Goal: Check status: Check status

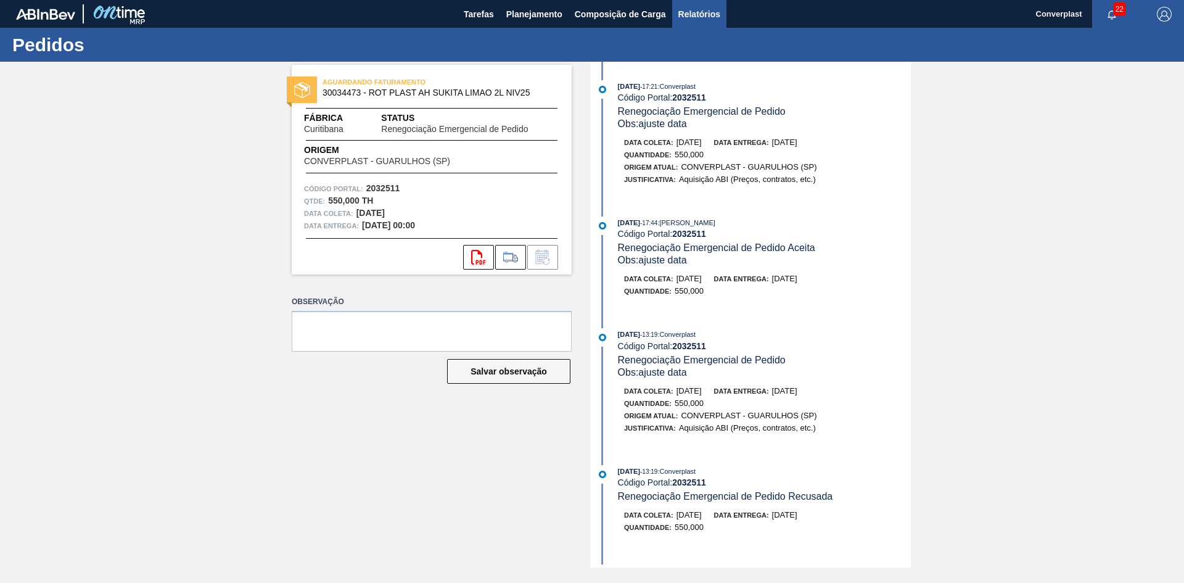
click at [719, 9] on span "Relatórios" at bounding box center [699, 14] width 42 height 15
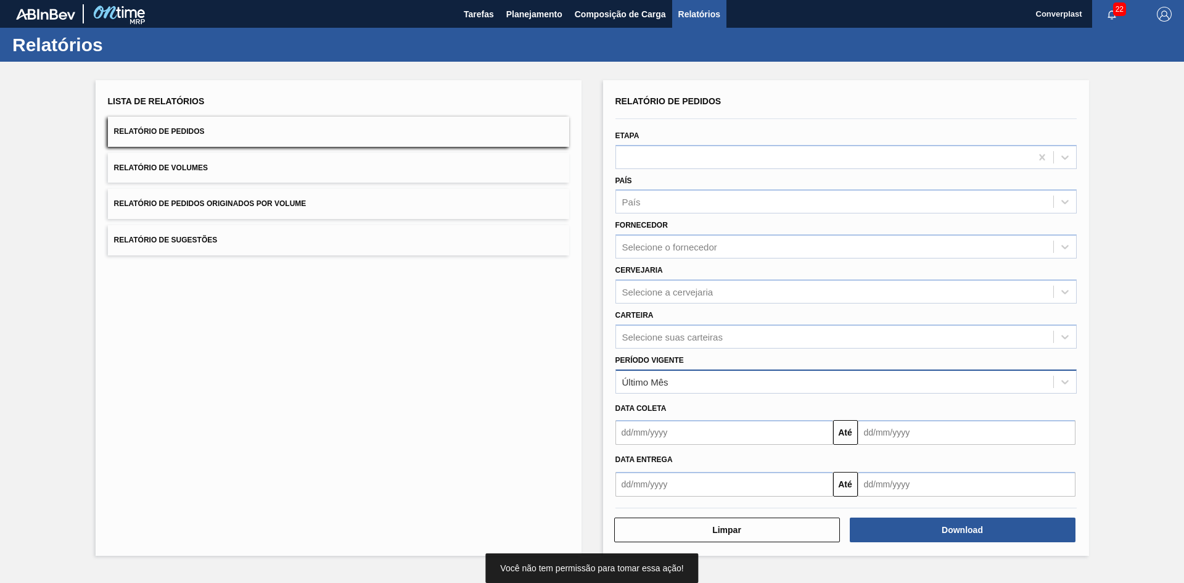
click at [680, 387] on div "Último Mês" at bounding box center [834, 381] width 437 height 18
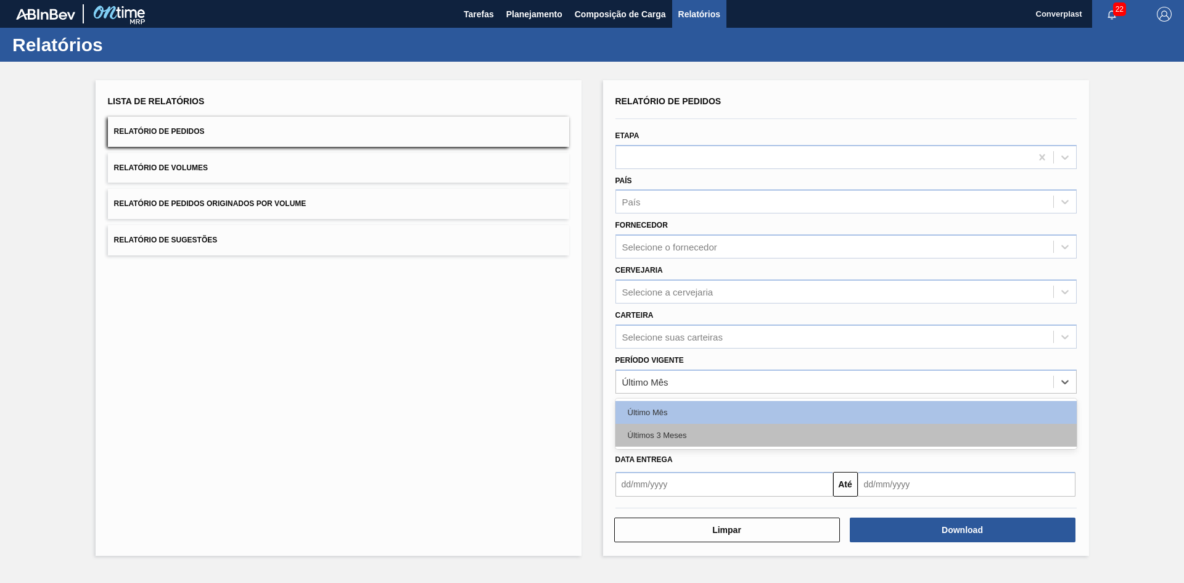
click at [680, 429] on div "Últimos 3 Meses" at bounding box center [845, 435] width 461 height 23
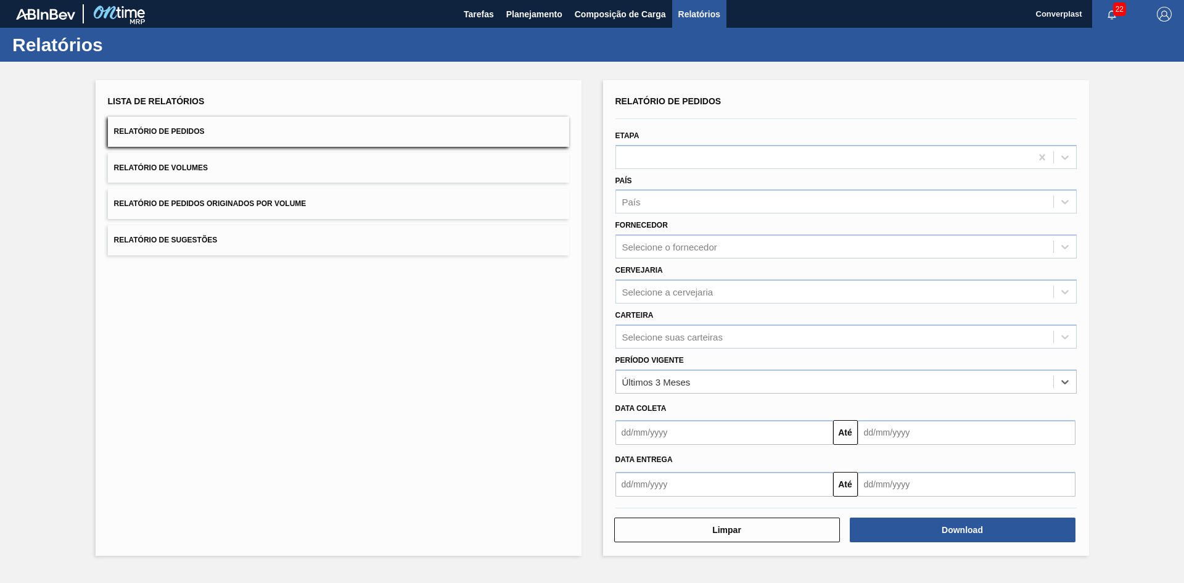
click at [680, 428] on input "text" at bounding box center [724, 432] width 218 height 25
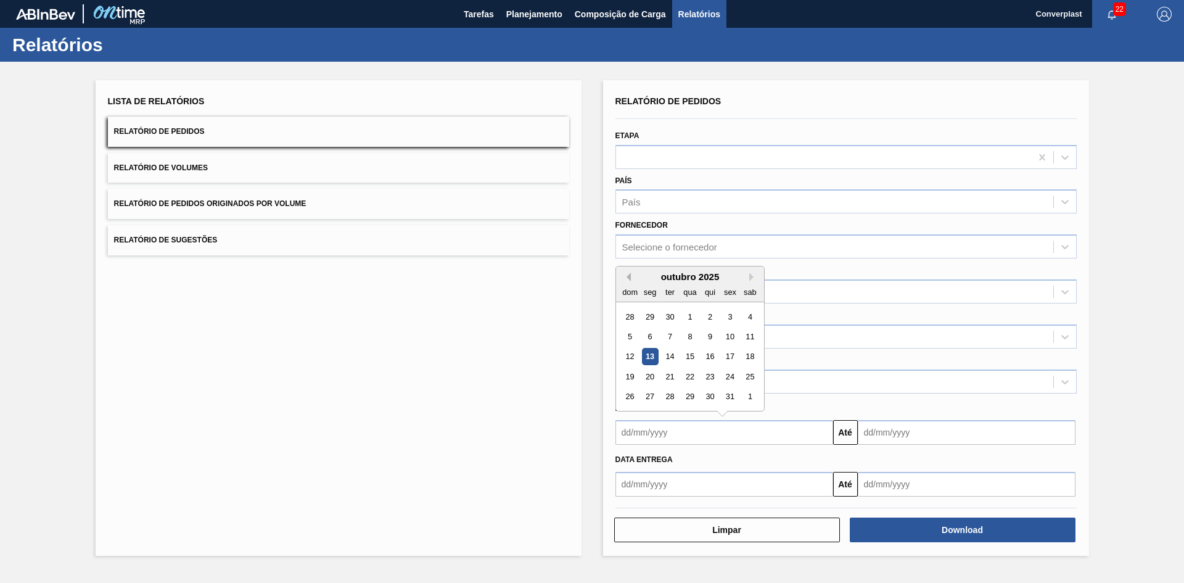
click at [629, 278] on button "Previous Month" at bounding box center [626, 277] width 9 height 9
click at [667, 322] on div "1" at bounding box center [669, 316] width 17 height 17
type input "[DATE]"
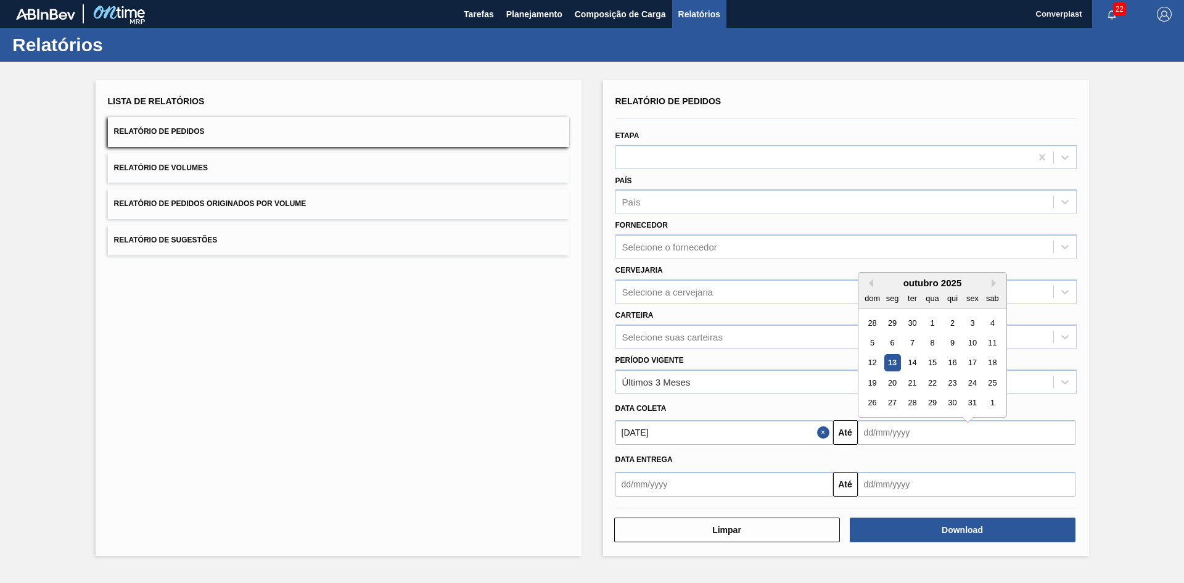
click at [964, 429] on input "text" at bounding box center [967, 432] width 218 height 25
click at [989, 281] on div "outubro 2025" at bounding box center [932, 276] width 148 height 10
click at [992, 277] on button "Next Month" at bounding box center [996, 277] width 9 height 9
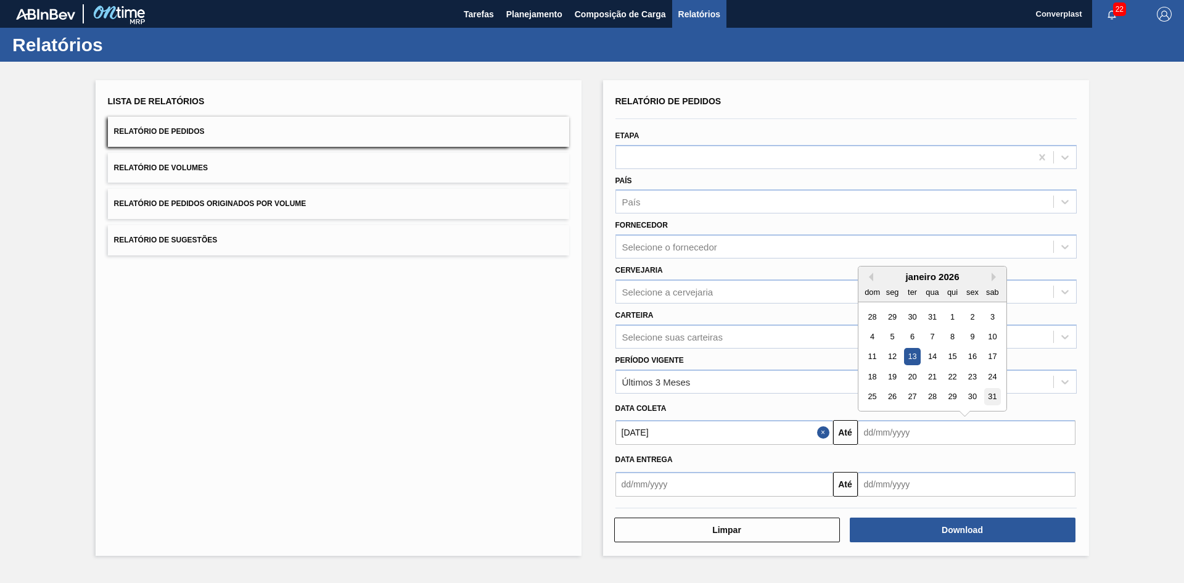
click at [989, 395] on div "31" at bounding box center [992, 397] width 17 height 17
type input "[DATE]"
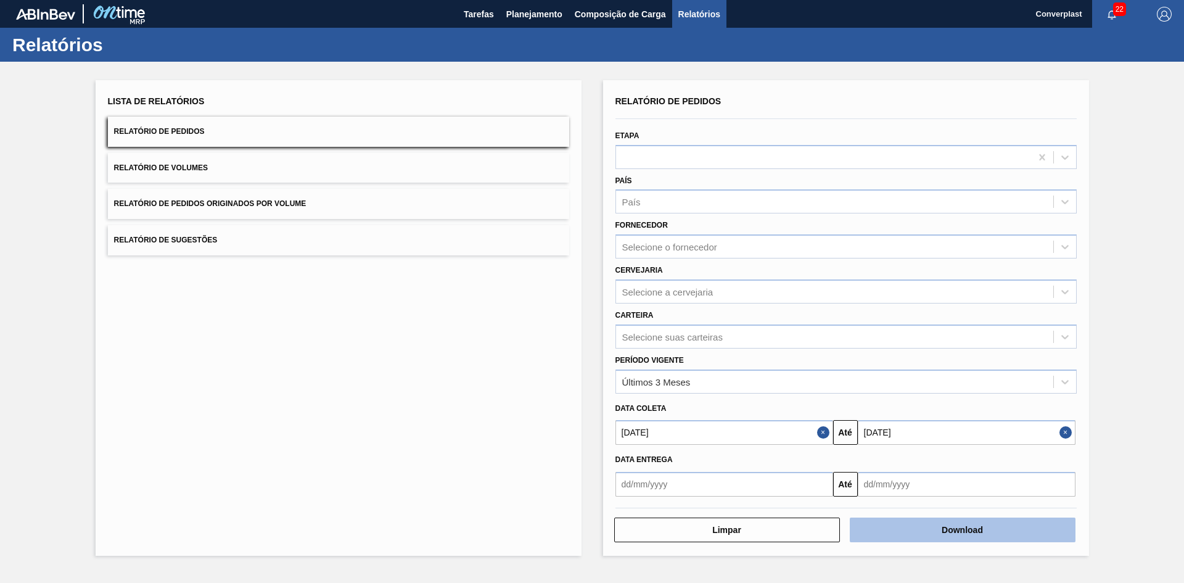
click at [941, 526] on button "Download" at bounding box center [963, 529] width 226 height 25
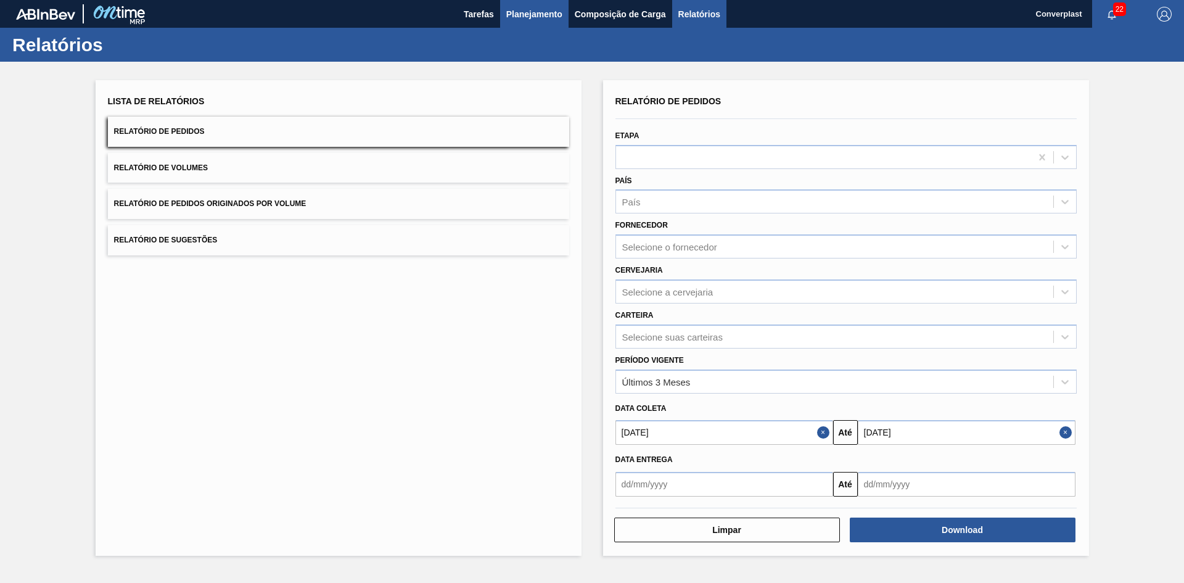
click at [527, 9] on span "Planejamento" at bounding box center [534, 14] width 56 height 15
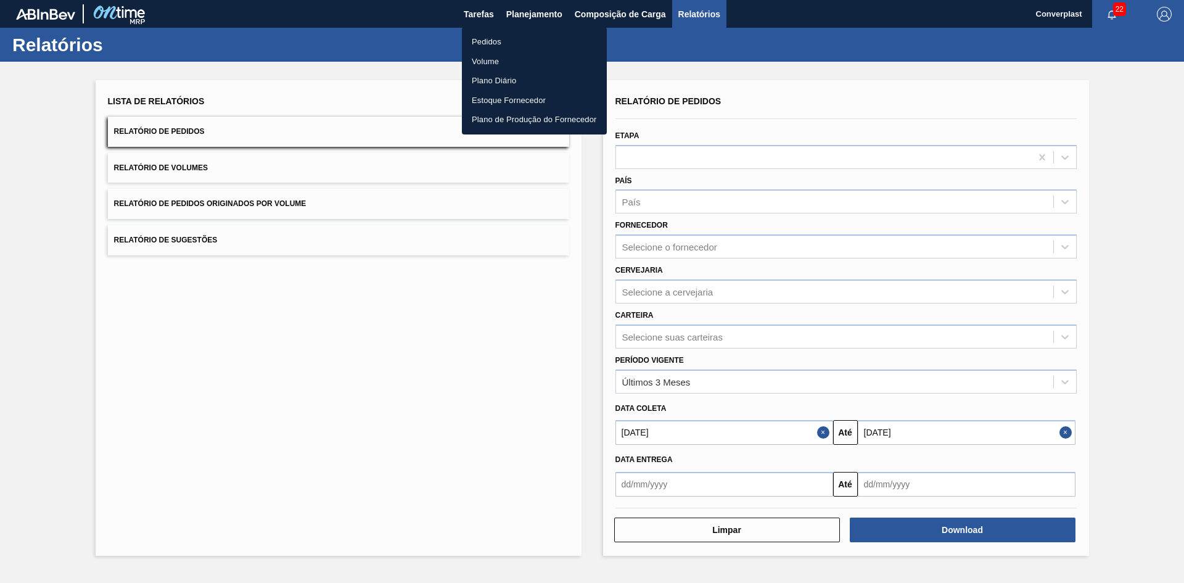
click at [510, 37] on li "Pedidos" at bounding box center [534, 42] width 145 height 20
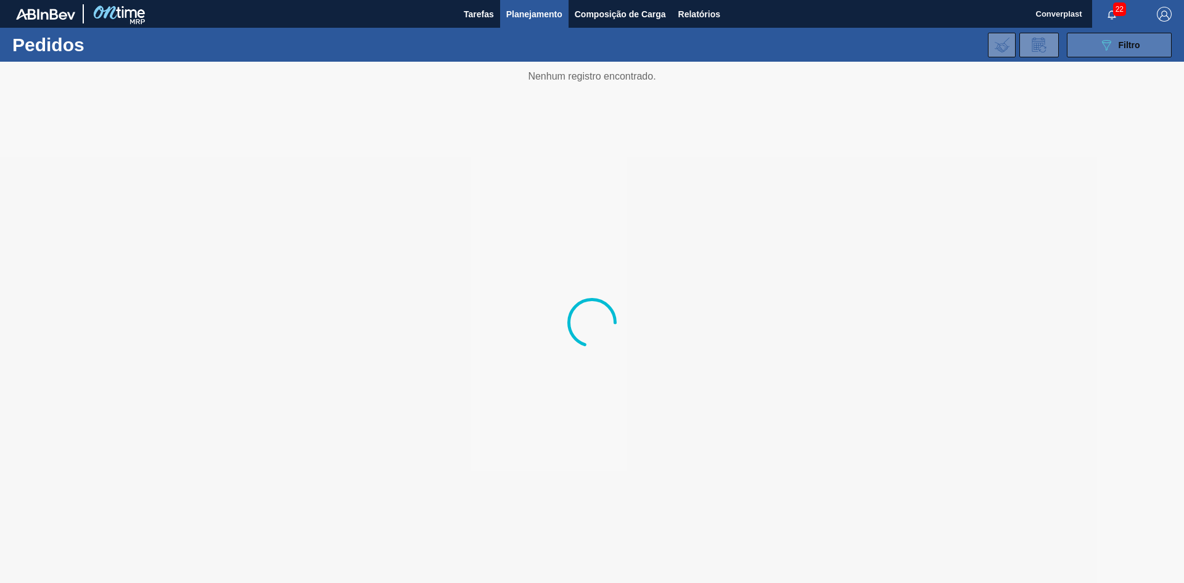
click at [1125, 57] on button "089F7B8B-B2A5-4AFE-B5C0-19BA573D28AC Filtro" at bounding box center [1119, 45] width 105 height 25
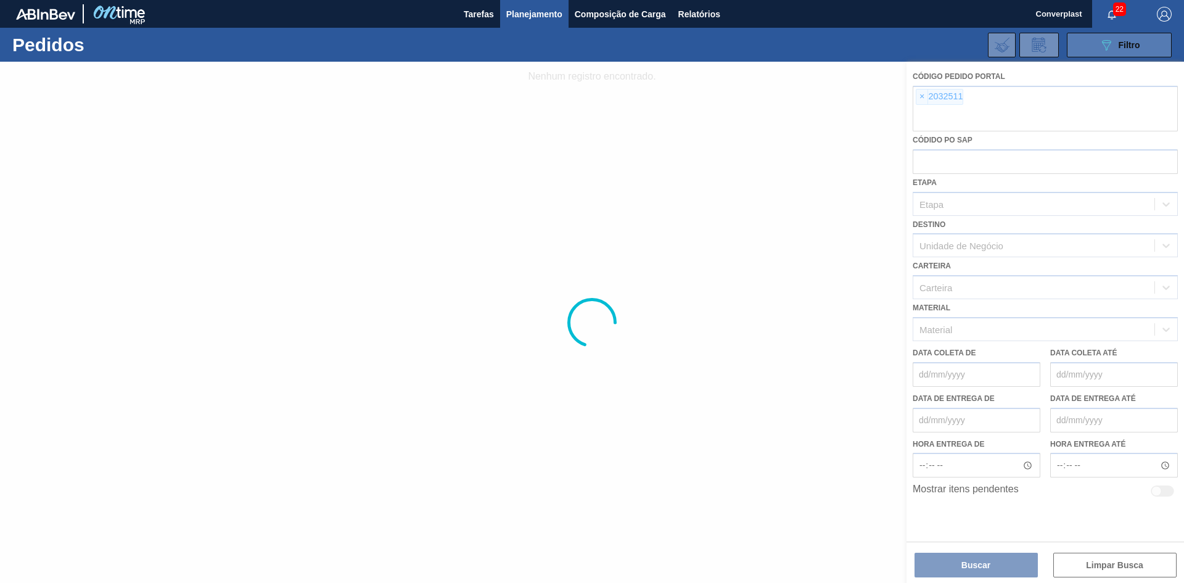
click at [1100, 56] on button "089F7B8B-B2A5-4AFE-B5C0-19BA573D28AC Filtro" at bounding box center [1119, 45] width 105 height 25
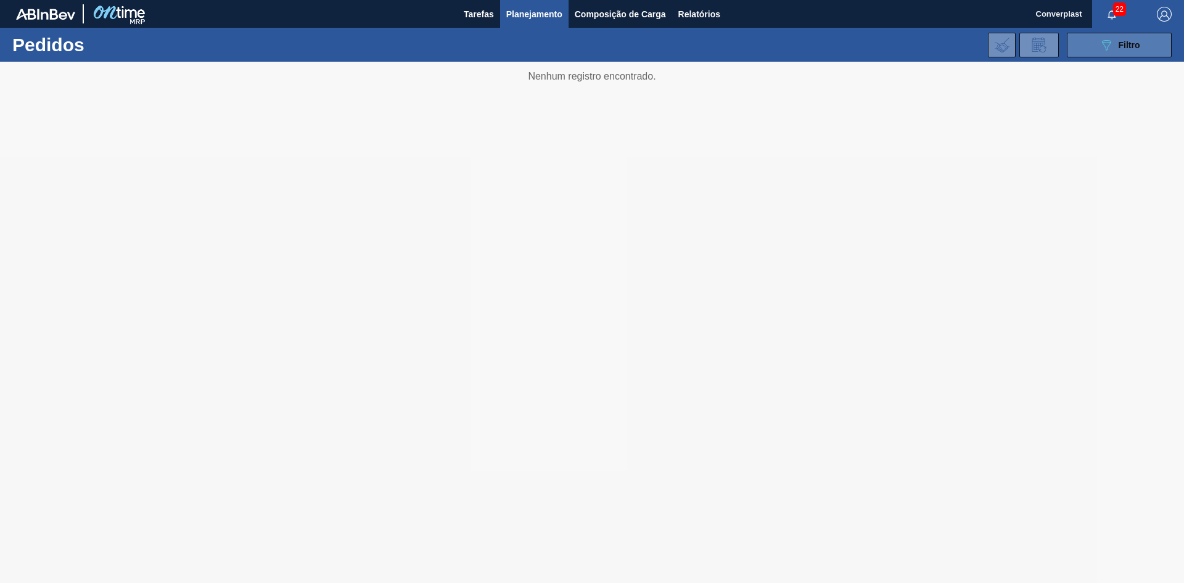
click at [1083, 51] on button "089F7B8B-B2A5-4AFE-B5C0-19BA573D28AC Filtro" at bounding box center [1119, 45] width 105 height 25
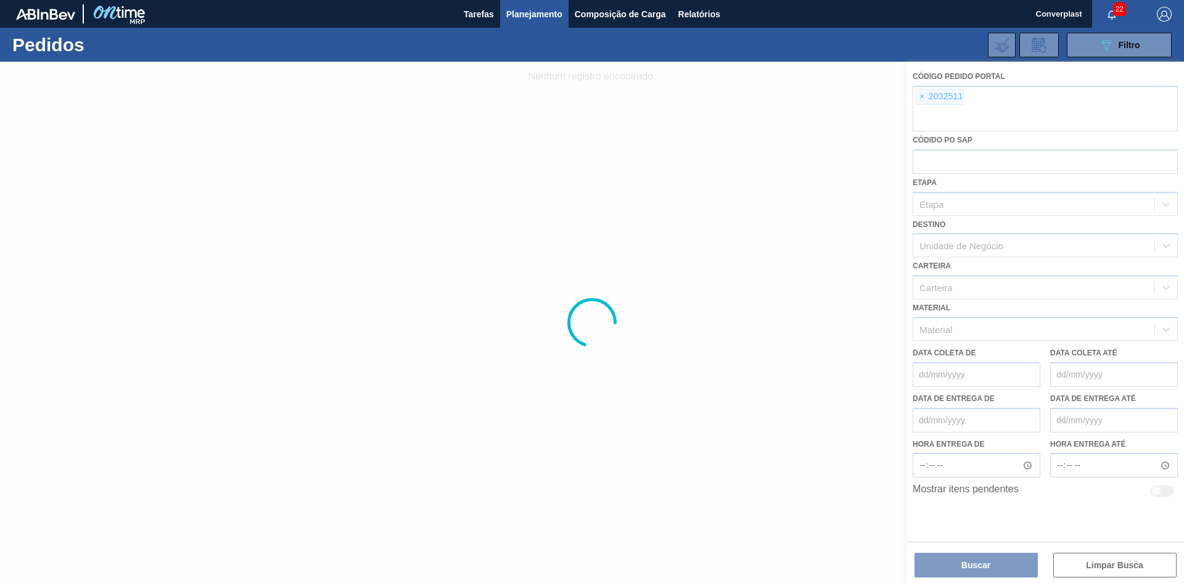
click at [921, 94] on div at bounding box center [592, 322] width 1184 height 521
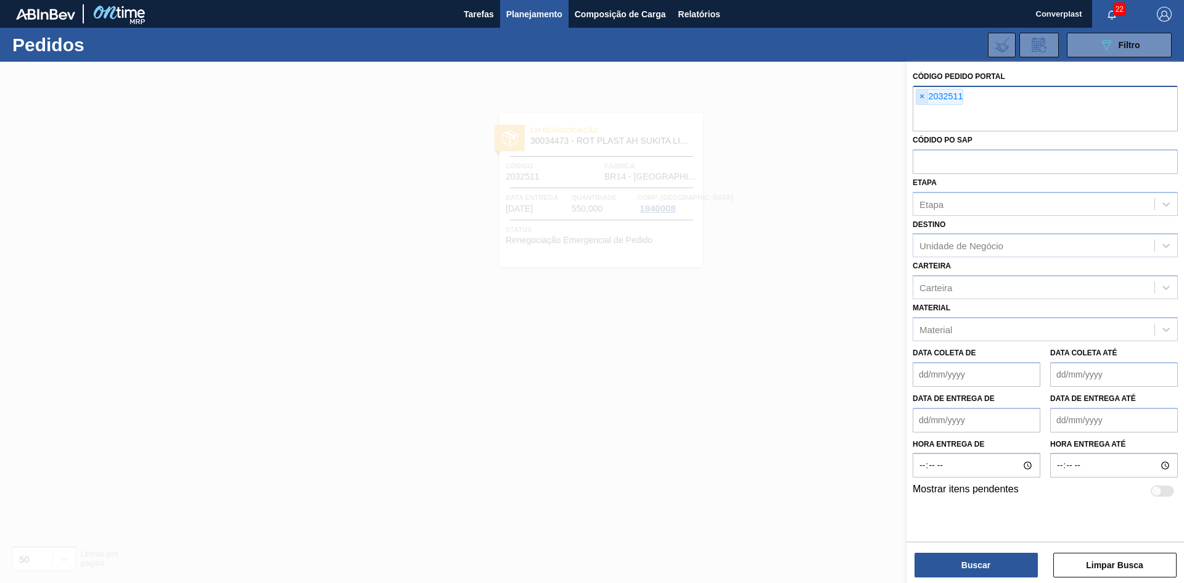
click at [919, 96] on span "×" at bounding box center [922, 96] width 12 height 15
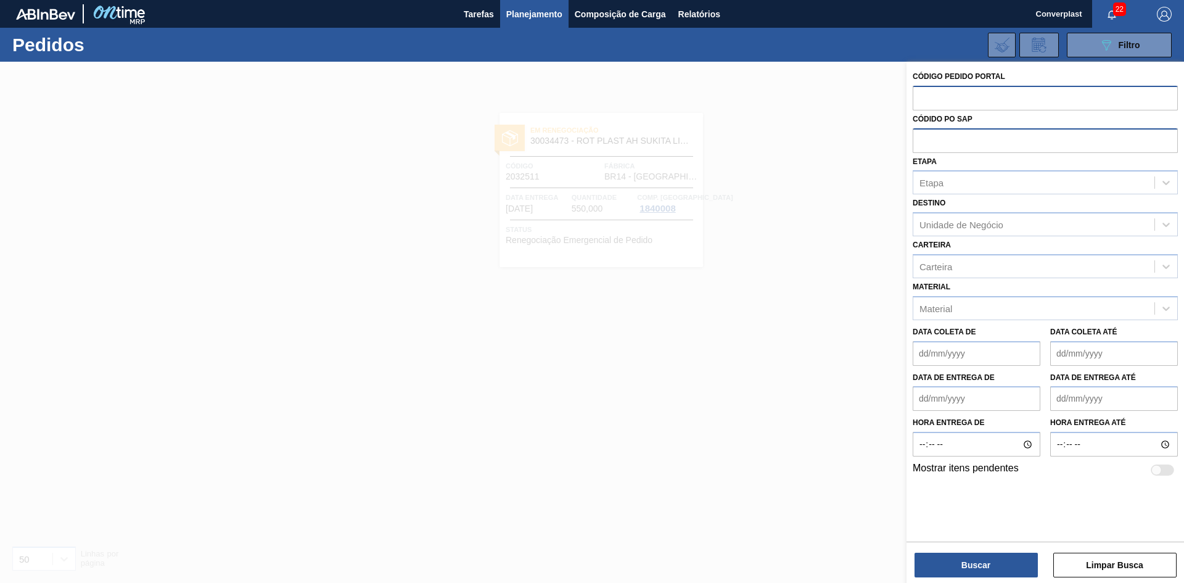
paste input "2039204"
drag, startPoint x: 1009, startPoint y: 97, endPoint x: 762, endPoint y: 94, distance: 247.3
click at [907, 94] on div "Código Pedido Portal 20392042039204 Códido PO SAP Etapa Etapa Destino Unidade d…" at bounding box center [1046, 353] width 278 height 583
paste input "text"
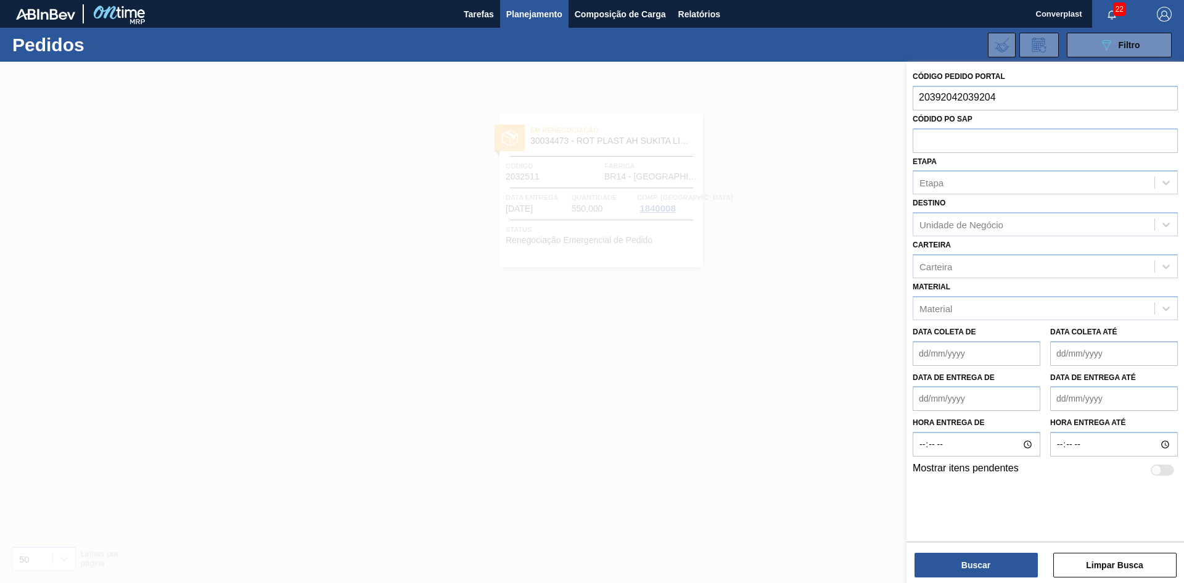
type input "2039204"
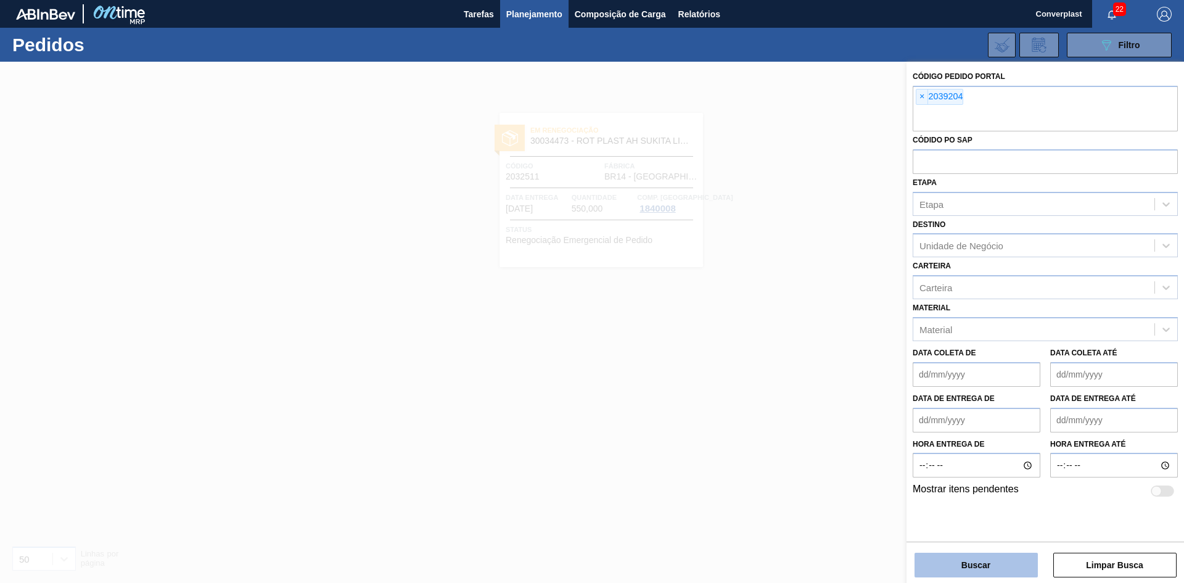
click at [989, 568] on button "Buscar" at bounding box center [976, 565] width 123 height 25
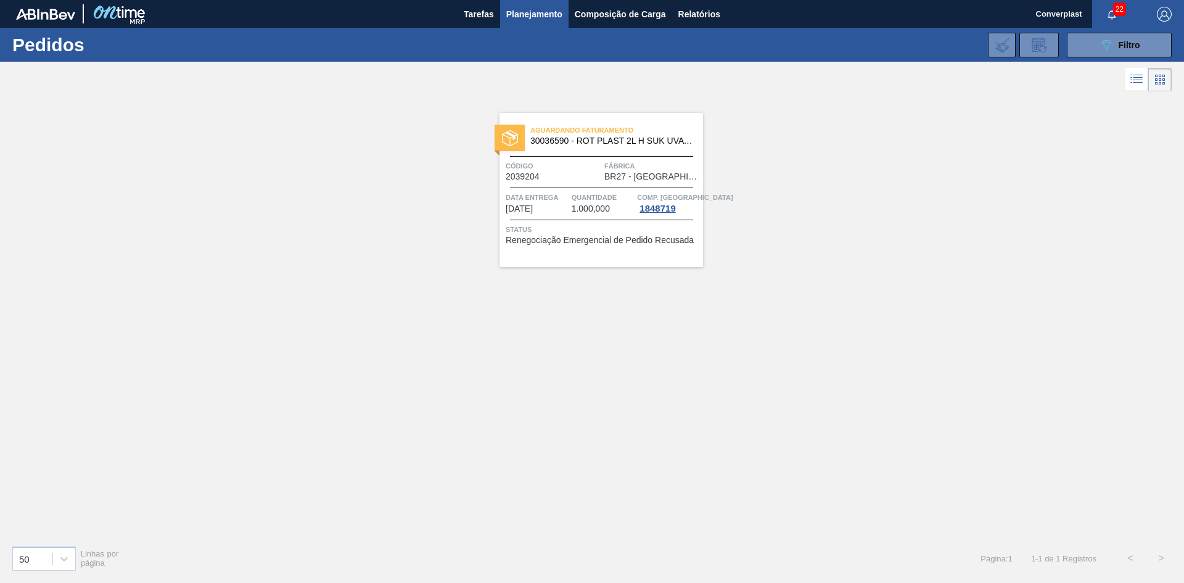
click at [615, 158] on div "Aguardando Faturamento 30036590 - ROT PLAST 2L H SUK UVA NIV25 Código 2039204 F…" at bounding box center [602, 190] width 204 height 154
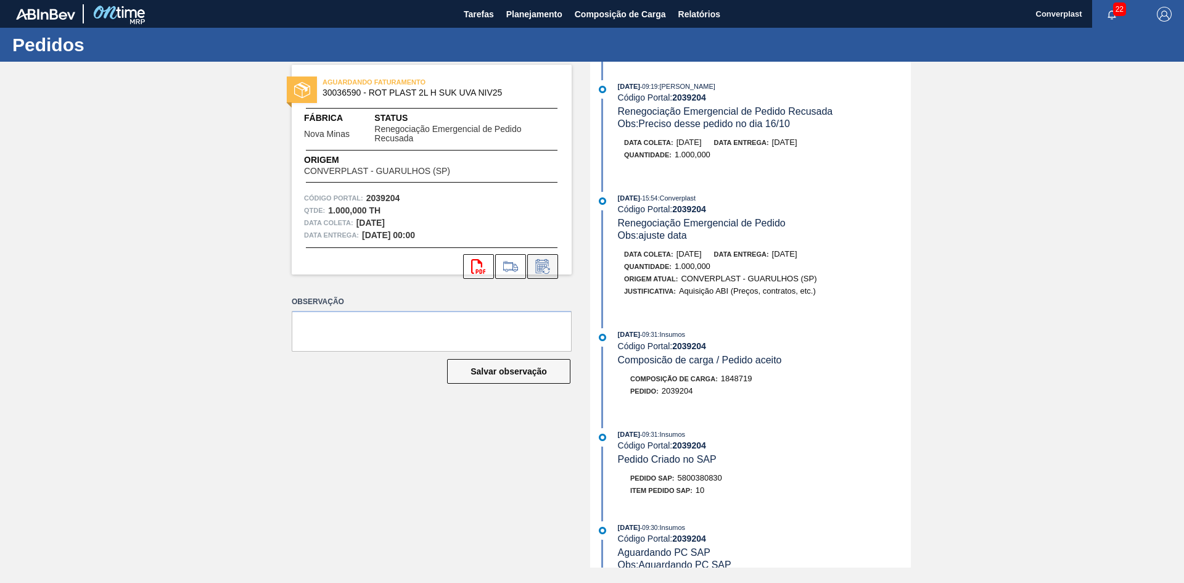
click at [548, 269] on icon at bounding box center [543, 266] width 20 height 15
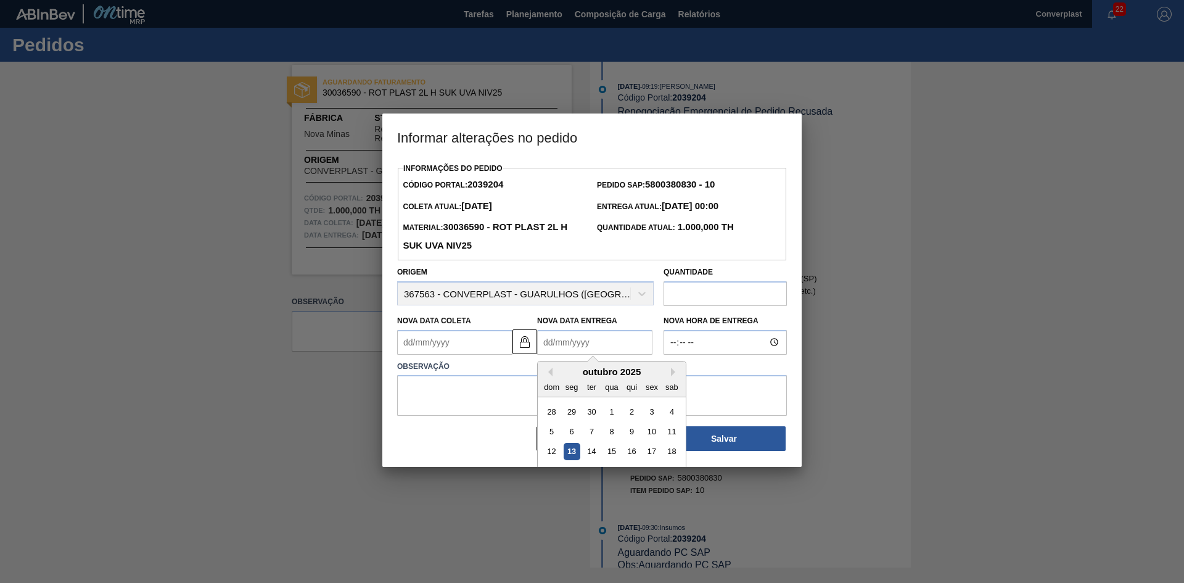
click at [623, 337] on Entrega2039204 "Nova Data Entrega" at bounding box center [594, 342] width 115 height 25
type Coleta2039204 "[DATE]"
type Entrega2039204 "1"
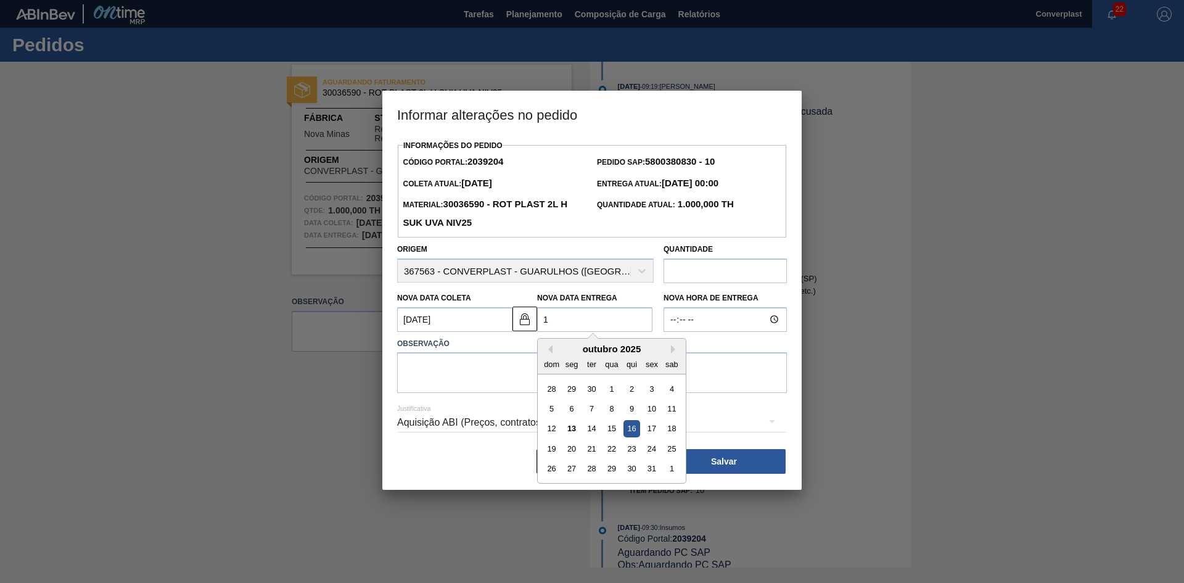
type Coleta2039204 "[DATE]"
type Entrega2039204 "16/"
type Coleta2039204 "[DATE]"
type Entrega2039204 "16/1"
type Coleta2039204 "[DATE]"
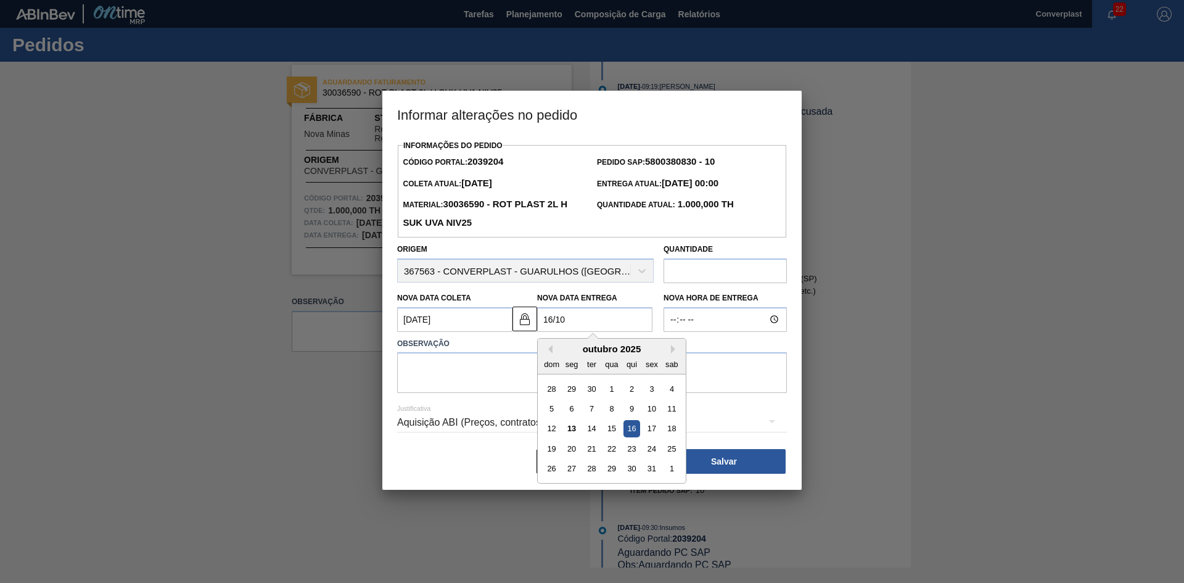
click at [631, 431] on div "16" at bounding box center [631, 428] width 17 height 17
type Entrega2039204 "[DATE]"
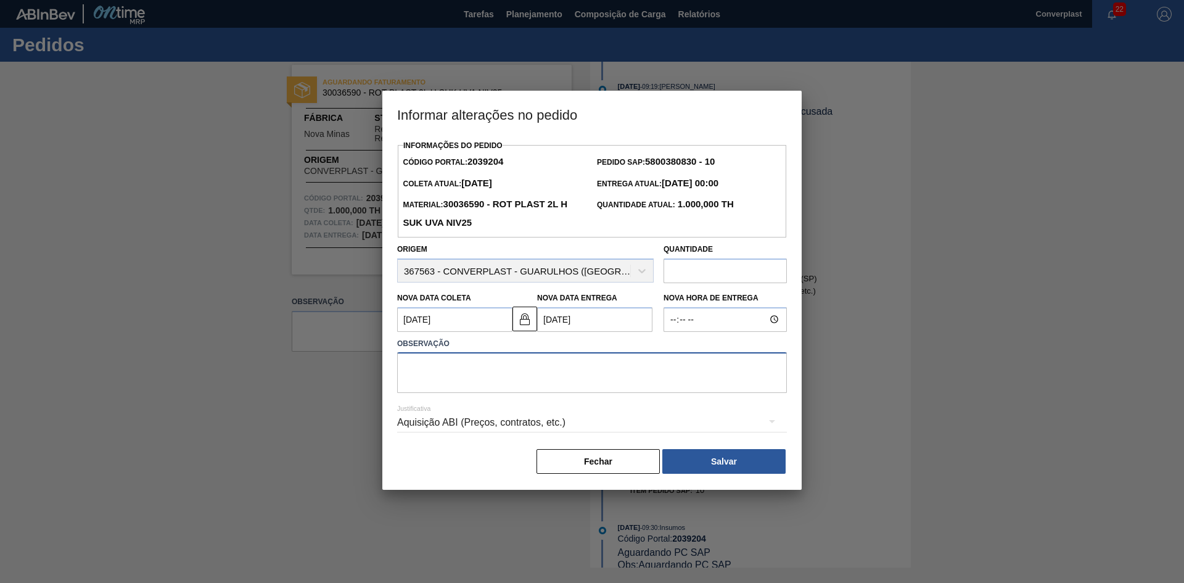
click at [519, 367] on textarea at bounding box center [592, 372] width 390 height 41
type textarea "AJUSTE DATA"
click at [775, 465] on button "Salvar" at bounding box center [723, 461] width 123 height 25
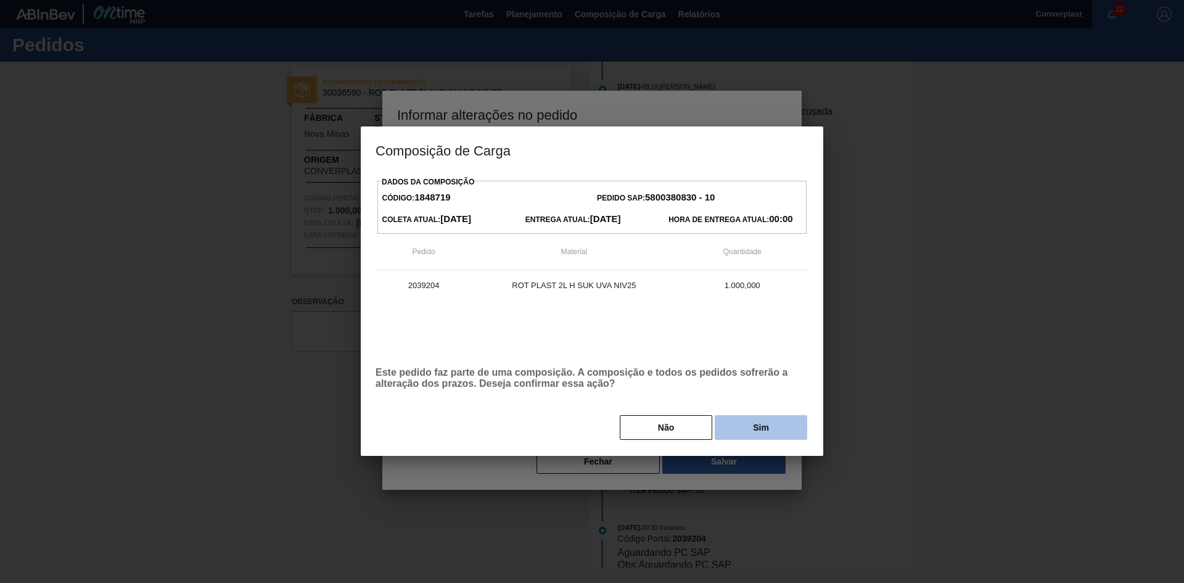
click at [769, 432] on button "Sim" at bounding box center [761, 427] width 93 height 25
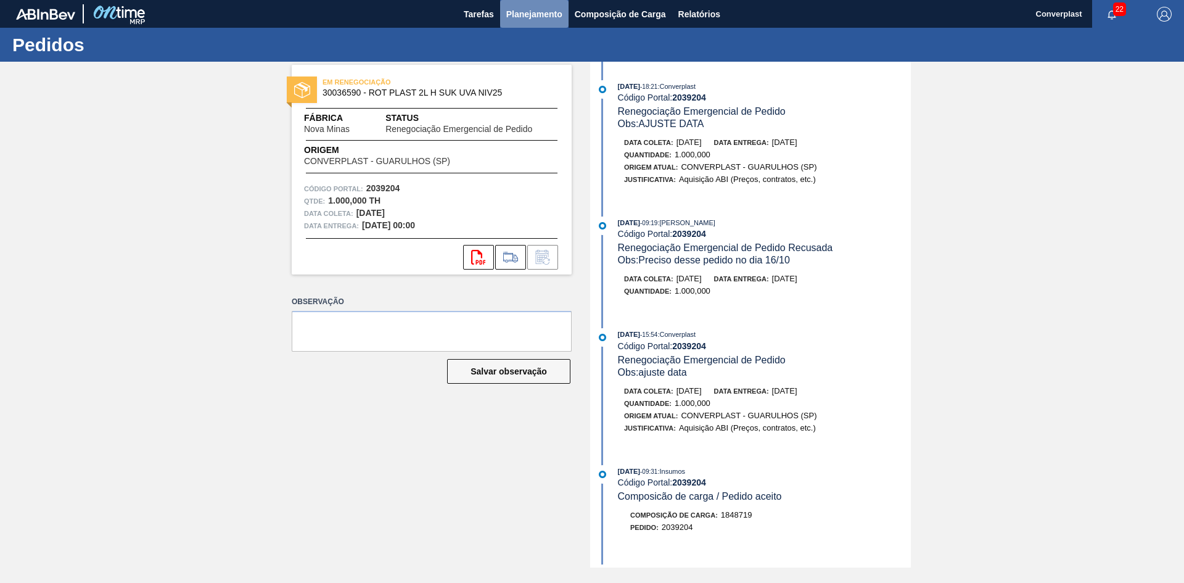
click at [528, 17] on span "Planejamento" at bounding box center [534, 14] width 56 height 15
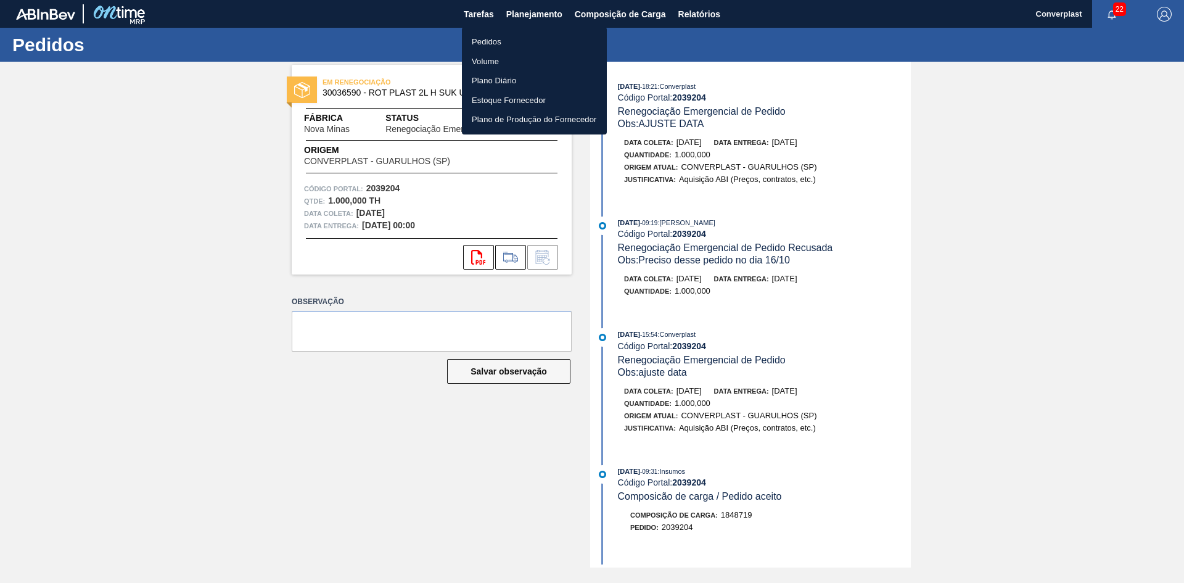
click at [478, 46] on li "Pedidos" at bounding box center [534, 42] width 145 height 20
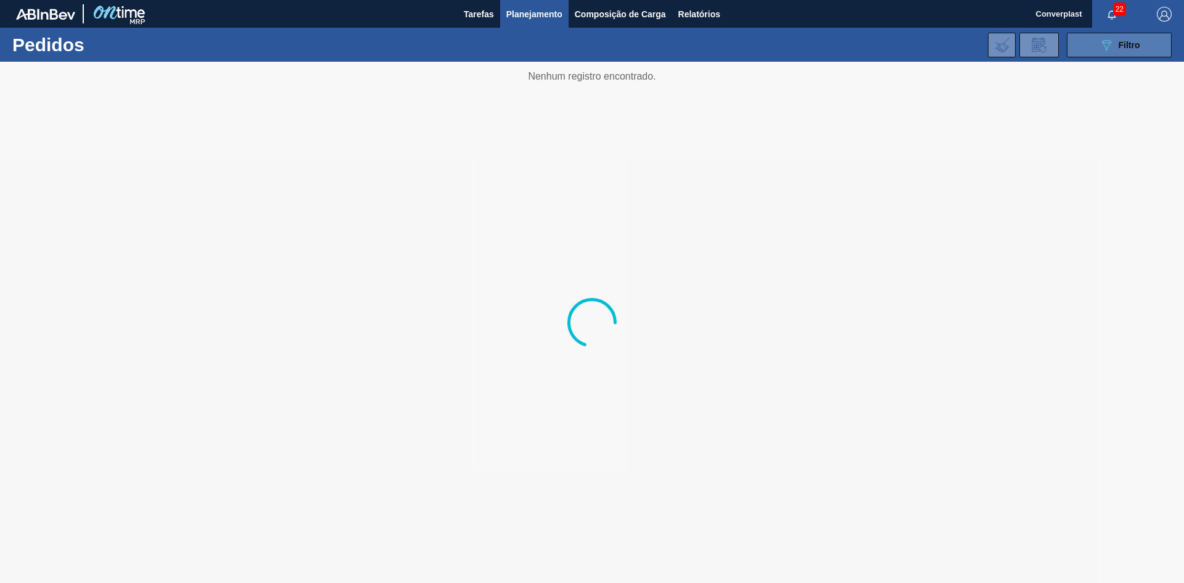
click at [1135, 48] on span "Filtro" at bounding box center [1130, 45] width 22 height 10
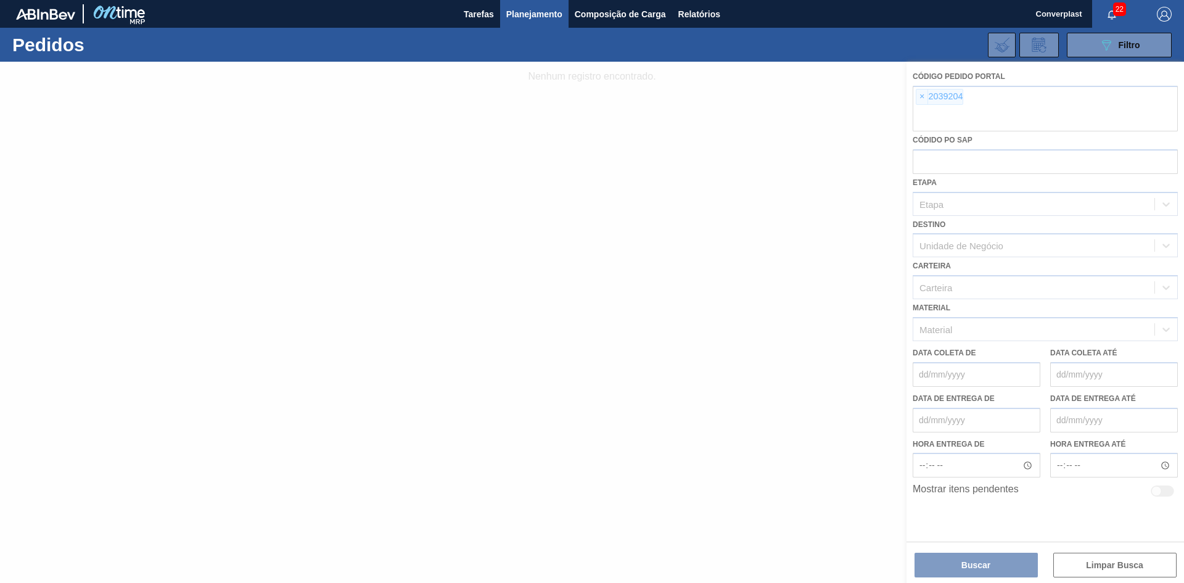
click at [942, 94] on div at bounding box center [592, 322] width 1184 height 521
click at [922, 100] on div at bounding box center [592, 322] width 1184 height 521
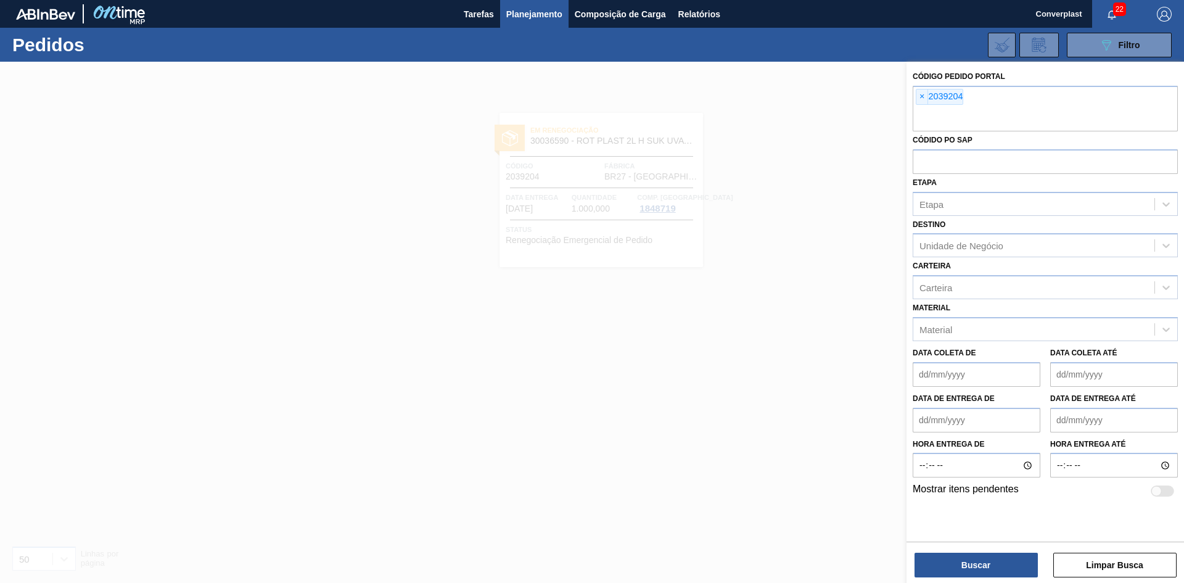
click at [922, 95] on span "×" at bounding box center [922, 96] width 12 height 15
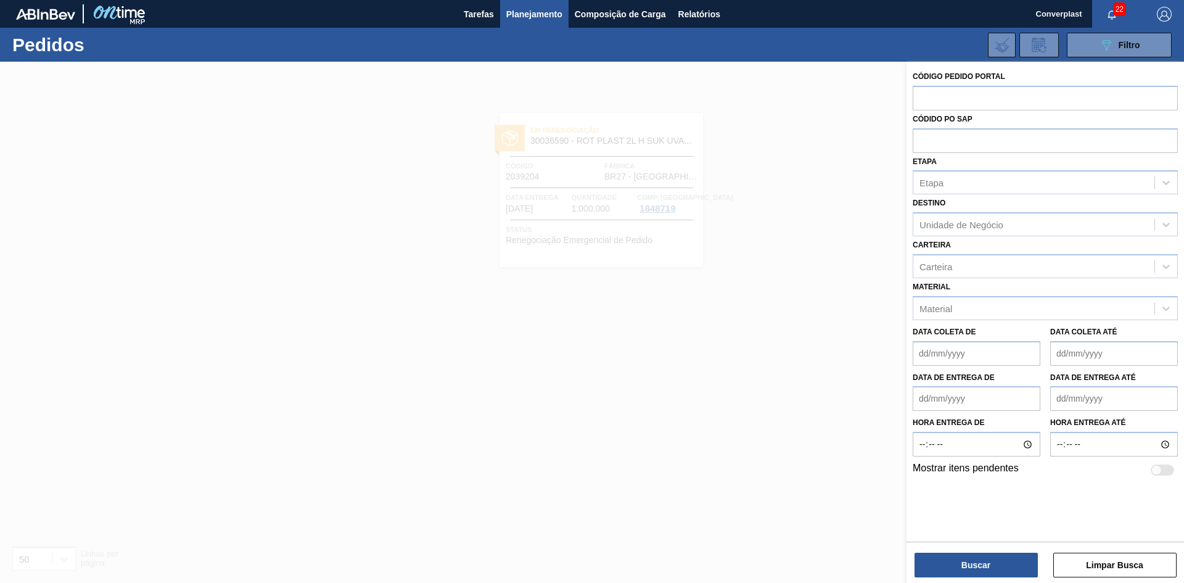
paste input "2035274"
type input "2035274"
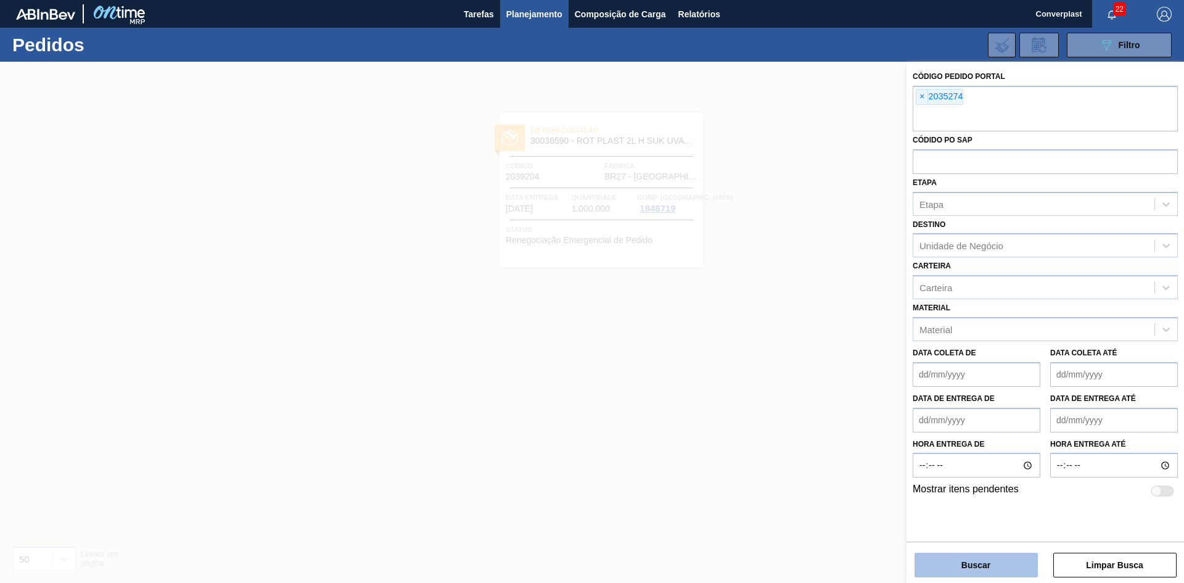
click at [977, 570] on button "Buscar" at bounding box center [976, 565] width 123 height 25
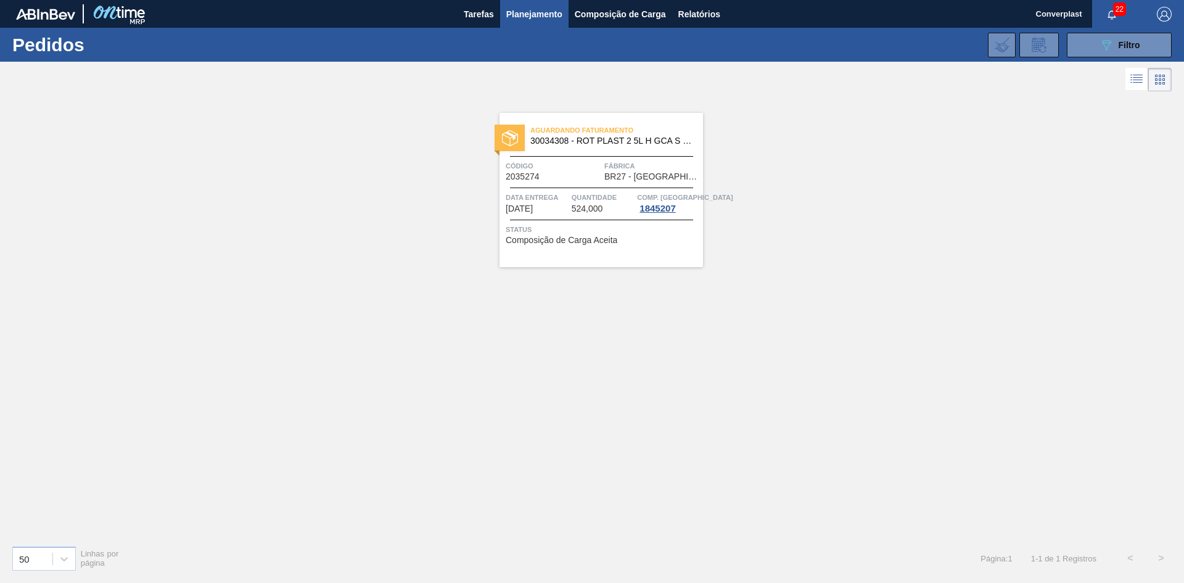
click at [552, 178] on div "Código 2035274" at bounding box center [554, 171] width 96 height 22
